Goal: Task Accomplishment & Management: Complete application form

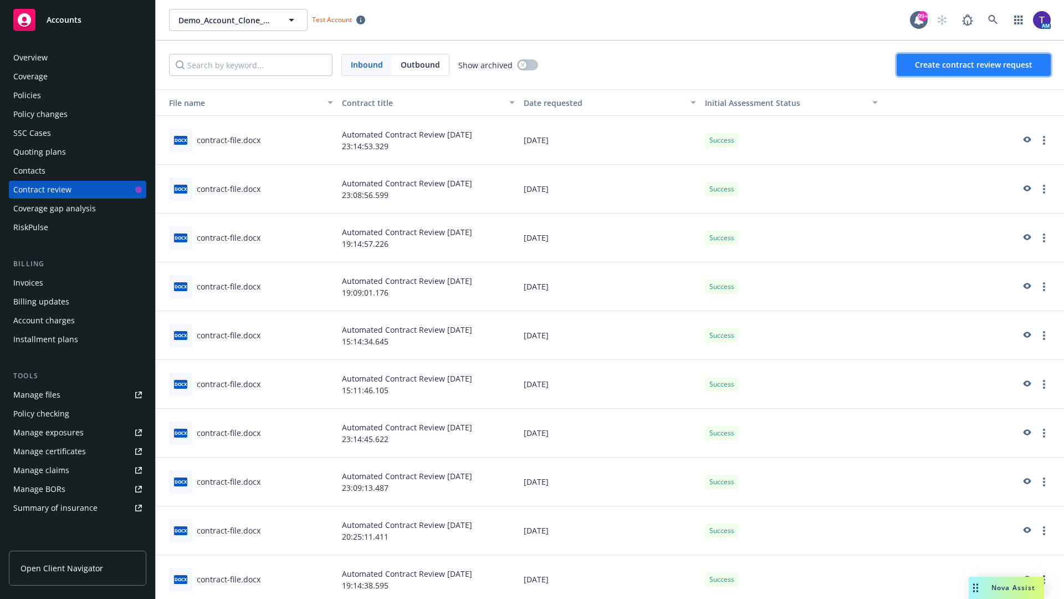
click at [974, 65] on span "Create contract review request" at bounding box center [974, 64] width 118 height 11
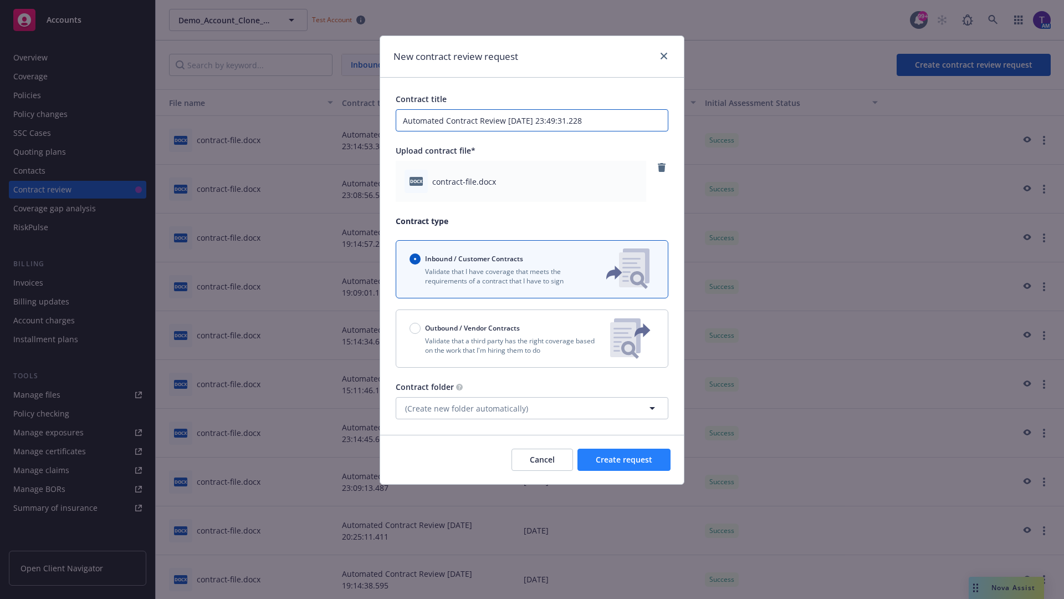
type input "Automated Contract Review 09-17-2025 23:49:31.228"
click at [624, 459] on span "Create request" at bounding box center [624, 459] width 57 height 11
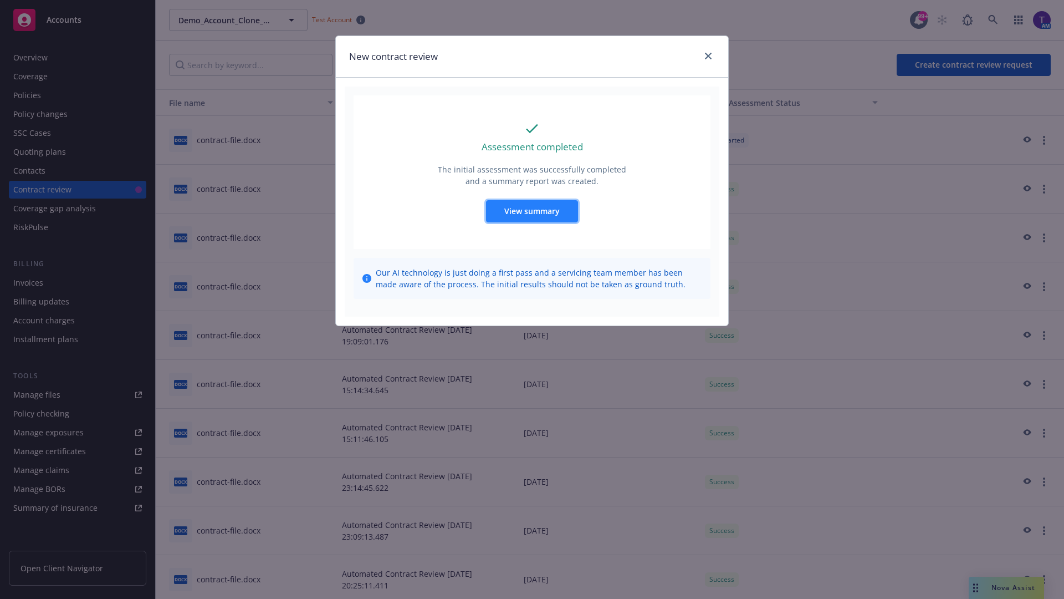
click at [532, 211] on span "View summary" at bounding box center [531, 211] width 55 height 11
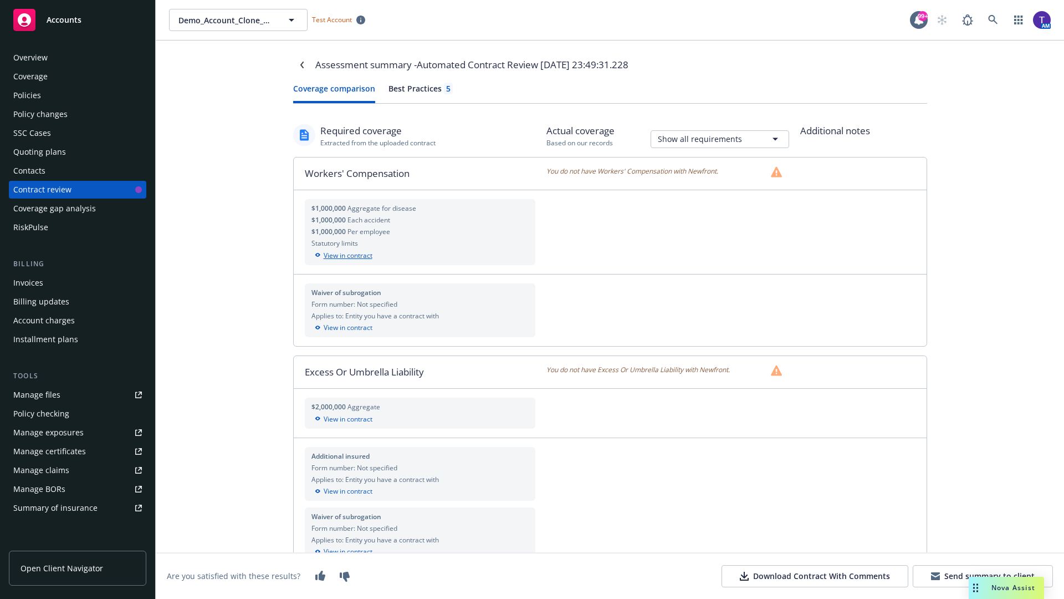
click at [420, 255] on div "View in contract" at bounding box center [421, 256] width 218 height 10
